Goal: Navigation & Orientation: Find specific page/section

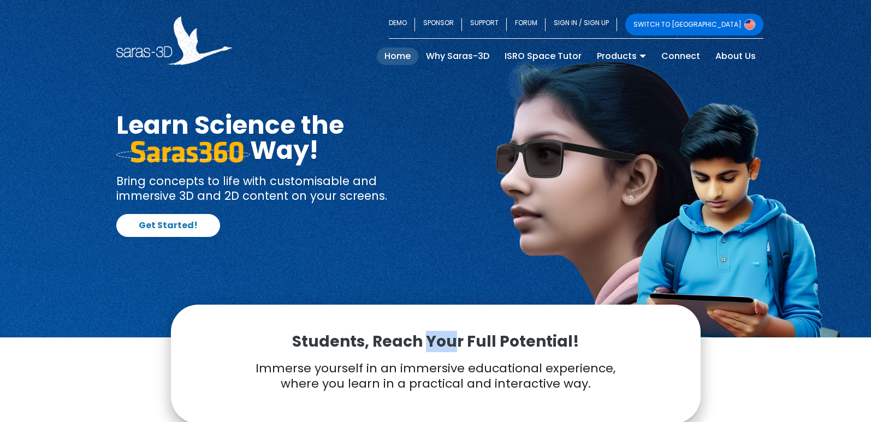
drag, startPoint x: 470, startPoint y: 297, endPoint x: 602, endPoint y: 302, distance: 131.7
click at [536, 332] on p "Students, Reach Your Full Potential!" at bounding box center [435, 342] width 475 height 20
click at [602, 332] on p "Students, Reach Your Full Potential!" at bounding box center [435, 342] width 475 height 20
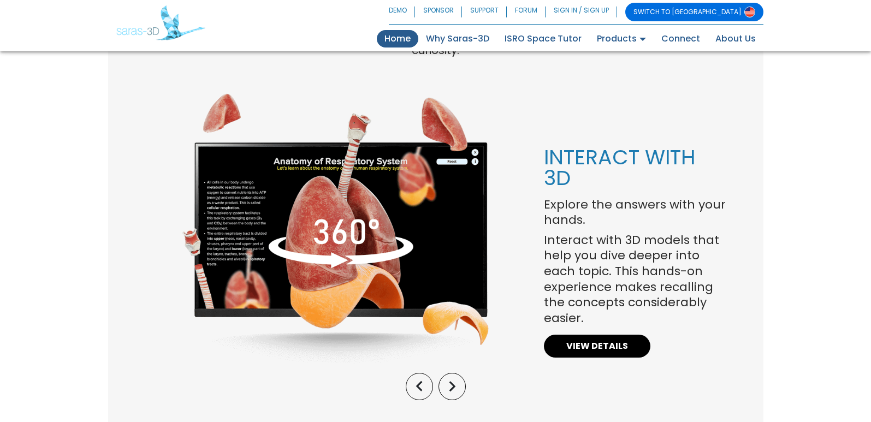
scroll to position [983, 0]
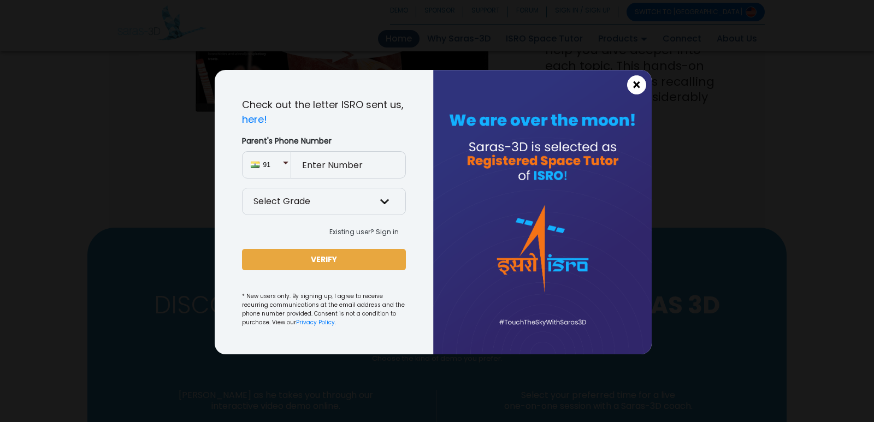
click at [638, 81] on span "×" at bounding box center [636, 85] width 9 height 14
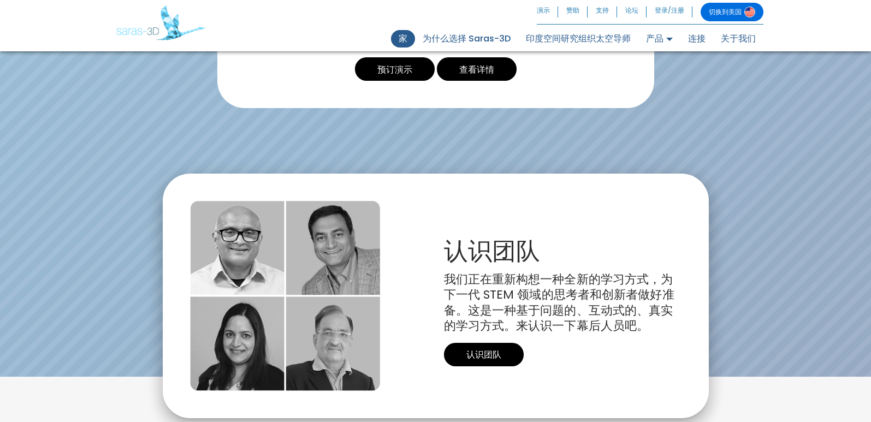
scroll to position [2380, 0]
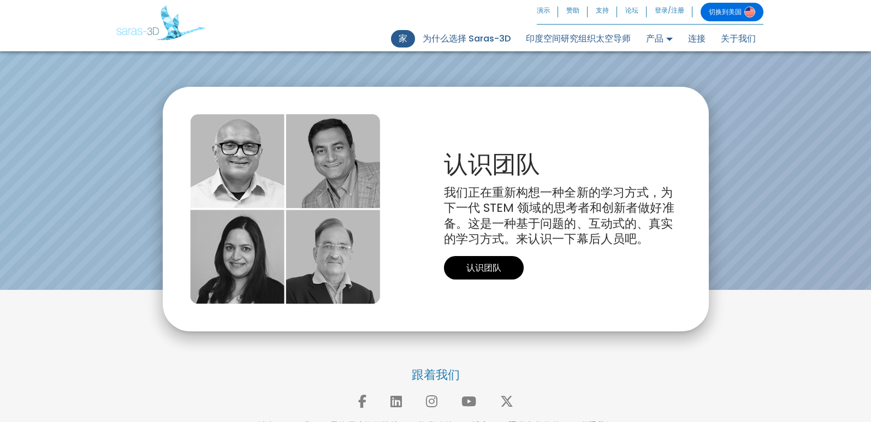
click at [522, 420] on font "渠道合作伙伴" at bounding box center [534, 426] width 52 height 13
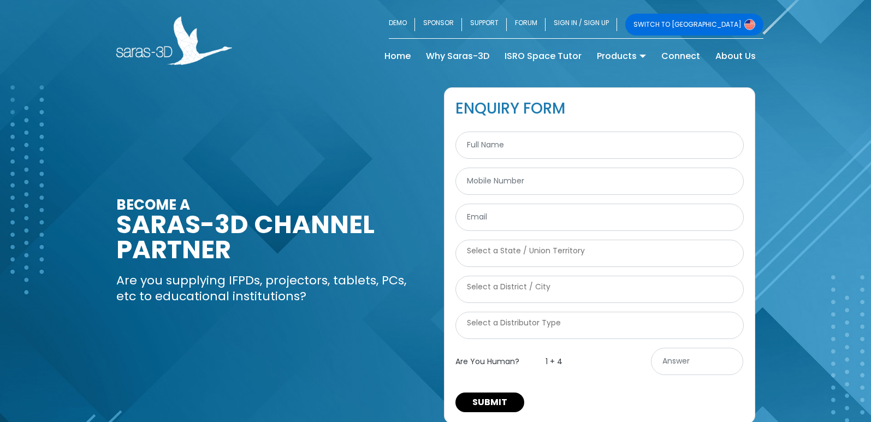
select select
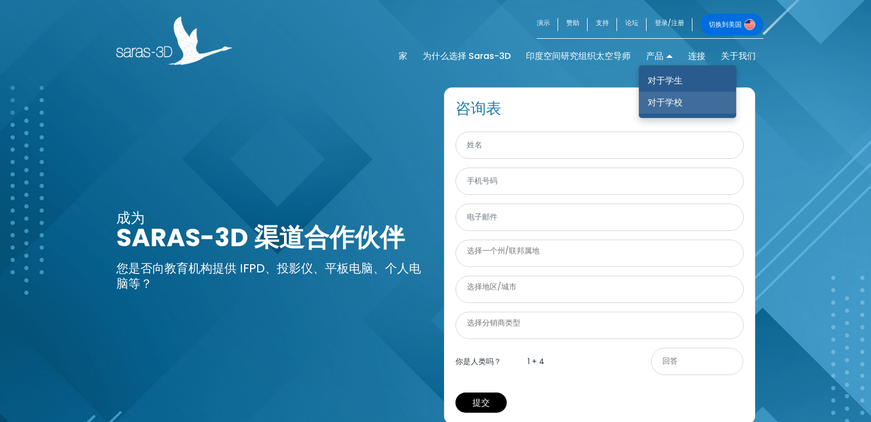
click at [654, 103] on font "对于学校" at bounding box center [665, 102] width 35 height 13
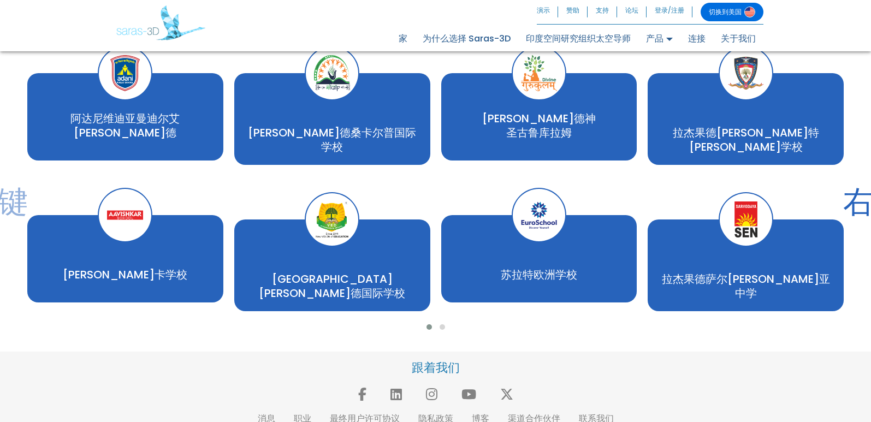
scroll to position [1916, 0]
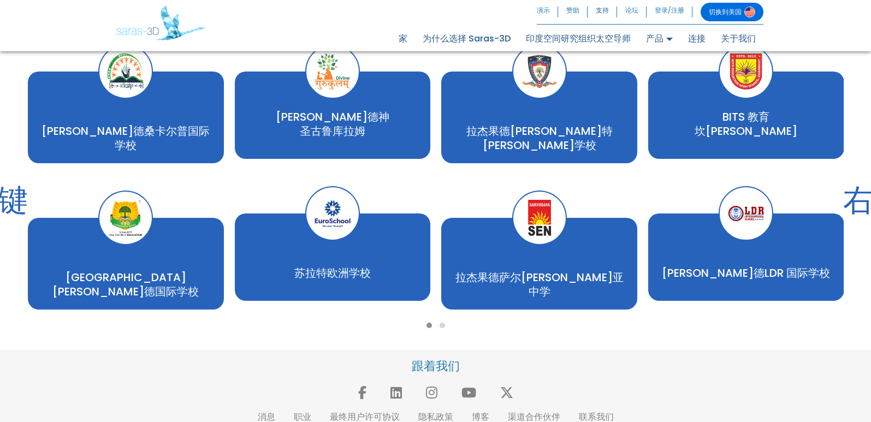
click at [607, 6] on font "支持" at bounding box center [602, 9] width 13 height 9
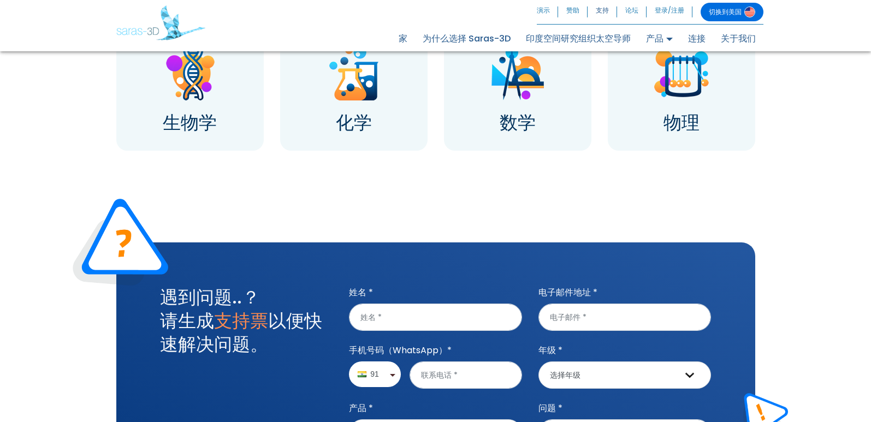
scroll to position [1201, 0]
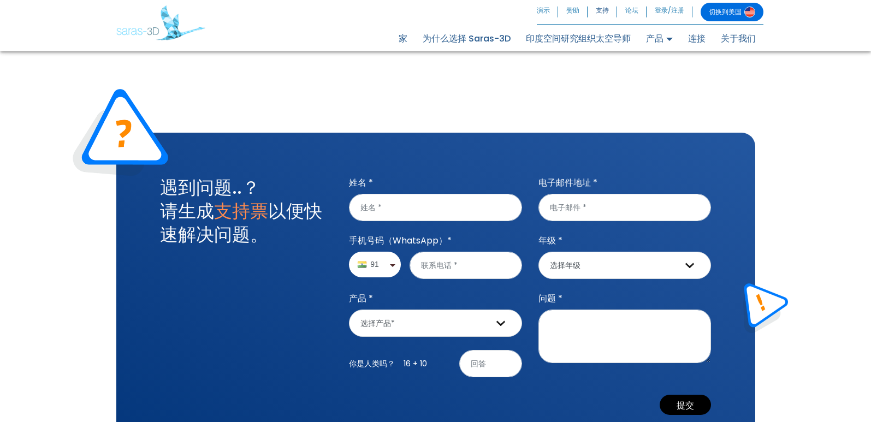
click at [728, 8] on font "切换到美国" at bounding box center [725, 11] width 33 height 9
